Goal: Task Accomplishment & Management: Complete application form

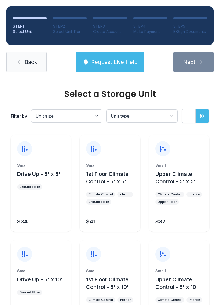
click at [98, 114] on button "Unit size" at bounding box center [66, 115] width 71 height 13
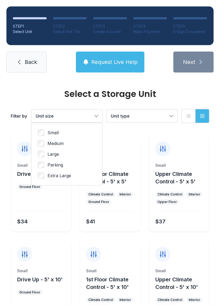
click at [166, 119] on button "Unit type" at bounding box center [142, 115] width 71 height 13
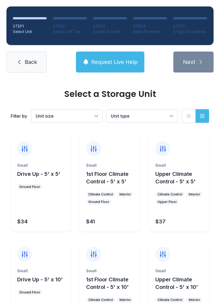
click at [24, 60] on link "Back" at bounding box center [26, 62] width 40 height 21
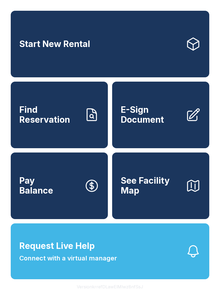
click at [25, 116] on span "Find Reservation" at bounding box center [49, 115] width 61 height 20
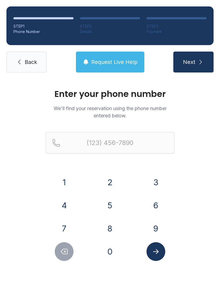
click at [105, 226] on button "8" at bounding box center [110, 228] width 19 height 19
click at [111, 257] on button "0" at bounding box center [110, 251] width 19 height 19
click at [154, 182] on button "3" at bounding box center [156, 182] width 19 height 19
click at [110, 207] on button "5" at bounding box center [110, 205] width 19 height 19
click at [67, 226] on button "7" at bounding box center [64, 228] width 19 height 19
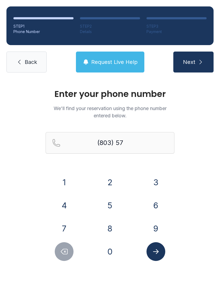
click at [60, 182] on button "1" at bounding box center [64, 182] width 19 height 19
click at [63, 224] on button "7" at bounding box center [64, 228] width 19 height 19
click at [154, 181] on button "3" at bounding box center [156, 182] width 19 height 19
click at [69, 177] on button "1" at bounding box center [64, 182] width 19 height 19
click at [67, 181] on button "1" at bounding box center [64, 182] width 19 height 19
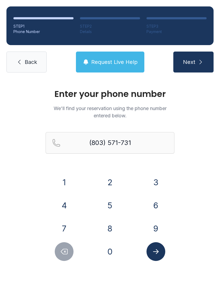
type input "[PHONE_NUMBER]"
click at [162, 253] on button "Submit lookup form" at bounding box center [156, 251] width 19 height 19
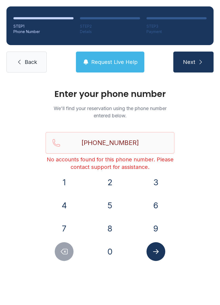
click at [27, 66] on link "Back" at bounding box center [26, 62] width 40 height 21
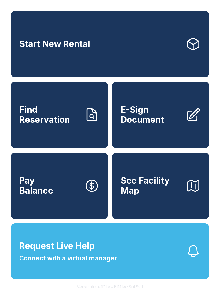
click at [90, 120] on icon at bounding box center [91, 115] width 9 height 12
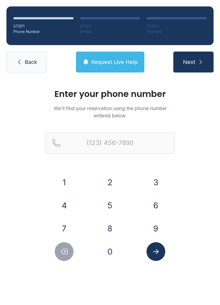
click at [34, 65] on span "Back" at bounding box center [31, 62] width 12 height 8
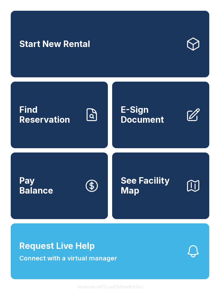
click at [186, 131] on link "E-Sign Document" at bounding box center [160, 115] width 97 height 67
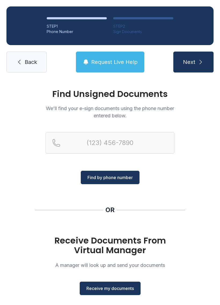
click at [110, 177] on span "Find by phone number" at bounding box center [109, 177] width 45 height 6
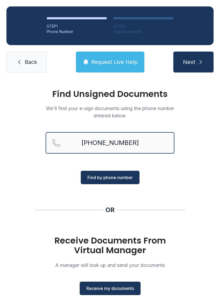
type input "[PHONE_NUMBER]"
click at [127, 182] on button "Find by phone number" at bounding box center [110, 177] width 59 height 13
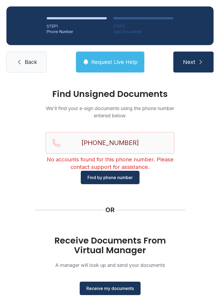
click at [124, 287] on span "Receive my documents" at bounding box center [109, 288] width 47 height 6
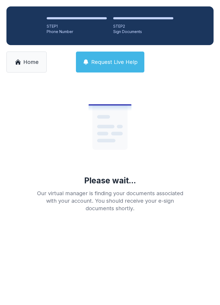
click at [23, 66] on link "Home" at bounding box center [26, 62] width 40 height 21
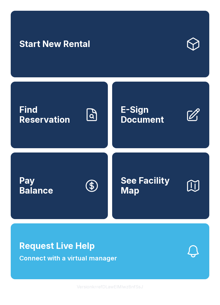
click at [200, 193] on icon "button" at bounding box center [193, 185] width 15 height 15
click at [185, 53] on link "Start New Rental" at bounding box center [110, 44] width 199 height 67
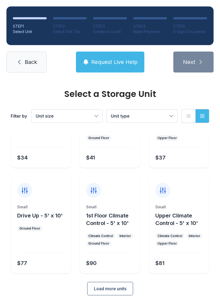
click at [120, 284] on button "Load more units" at bounding box center [110, 288] width 46 height 13
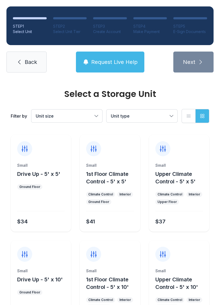
click at [91, 114] on span "Unit size" at bounding box center [64, 116] width 57 height 6
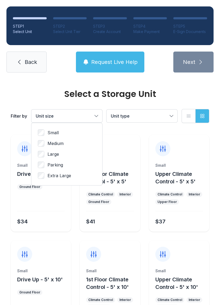
click at [89, 120] on button "Unit size" at bounding box center [66, 115] width 71 height 13
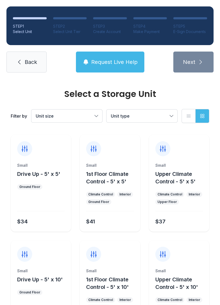
click at [95, 119] on button "Unit size" at bounding box center [66, 115] width 71 height 13
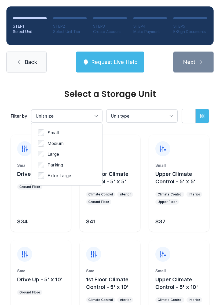
click at [95, 112] on button "Unit size" at bounding box center [66, 115] width 71 height 13
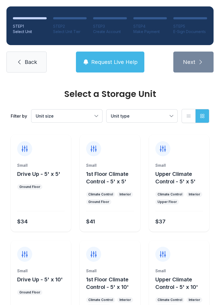
click at [147, 115] on span "Unit type" at bounding box center [139, 116] width 57 height 6
click at [31, 65] on span "Back" at bounding box center [31, 62] width 12 height 8
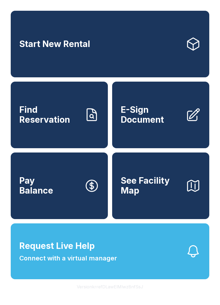
click at [16, 63] on link "Start New Rental" at bounding box center [110, 44] width 199 height 67
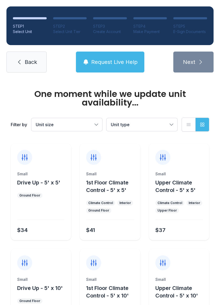
click at [23, 63] on link "Back" at bounding box center [26, 62] width 40 height 21
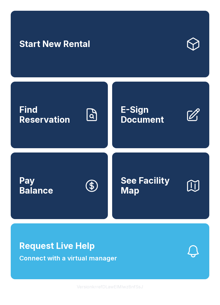
click at [127, 279] on button "Request Live Help Connect with a virtual manager" at bounding box center [110, 251] width 199 height 56
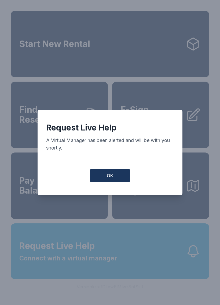
click at [114, 181] on button "OK" at bounding box center [110, 175] width 40 height 13
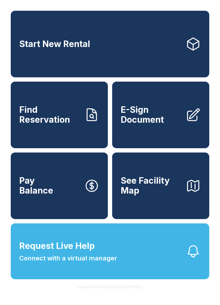
click at [137, 271] on button "Request Live Help Connect with a virtual manager" at bounding box center [110, 251] width 199 height 56
